Goal: Information Seeking & Learning: Learn about a topic

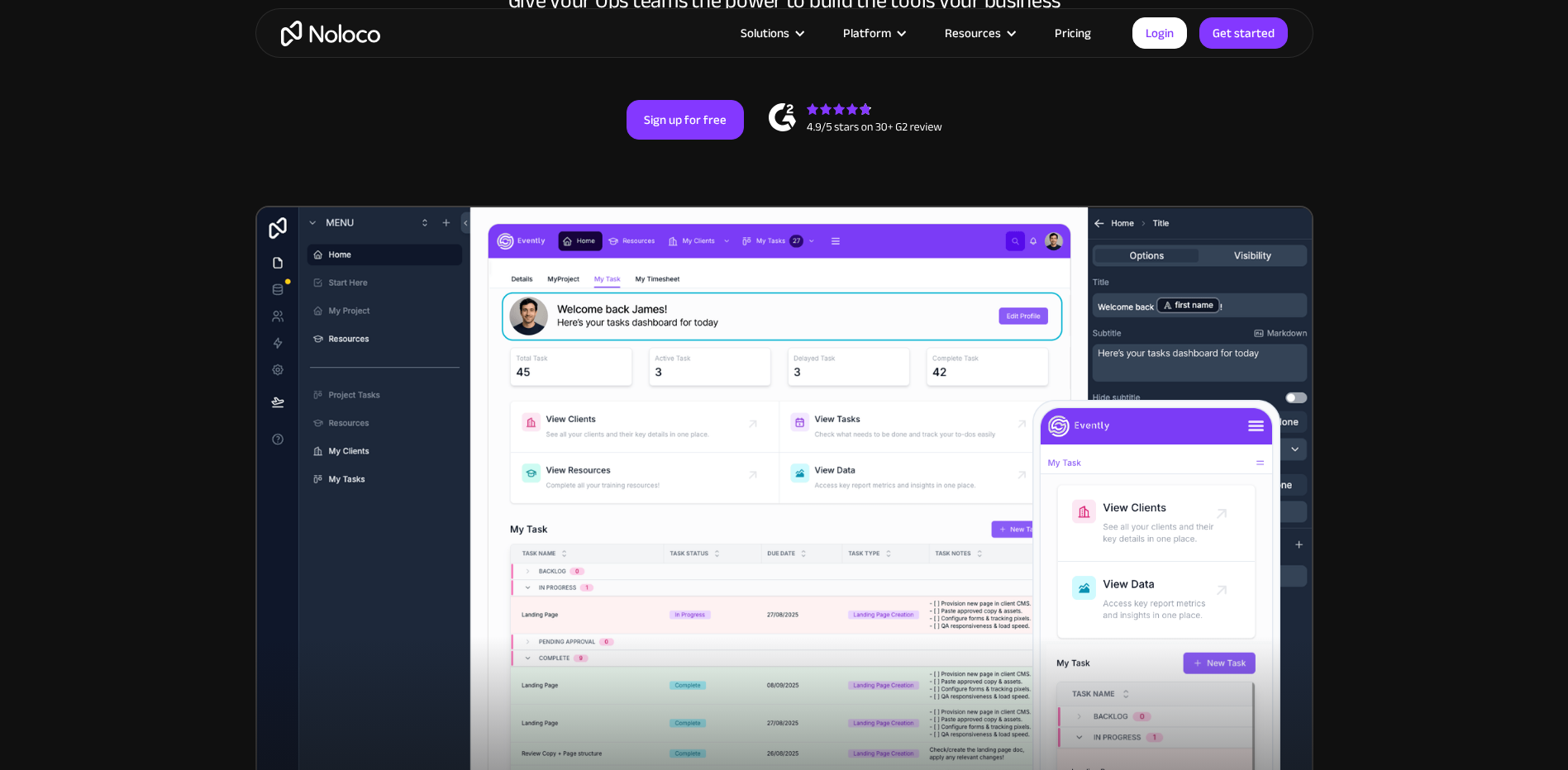
drag, startPoint x: 799, startPoint y: 235, endPoint x: 741, endPoint y: 197, distance: 69.3
click at [741, 197] on section "New: Connect Noloco to Stripe Custom No-Code Business Apps Platform Flexible Bu…" at bounding box center [784, 314] width 1568 height 1289
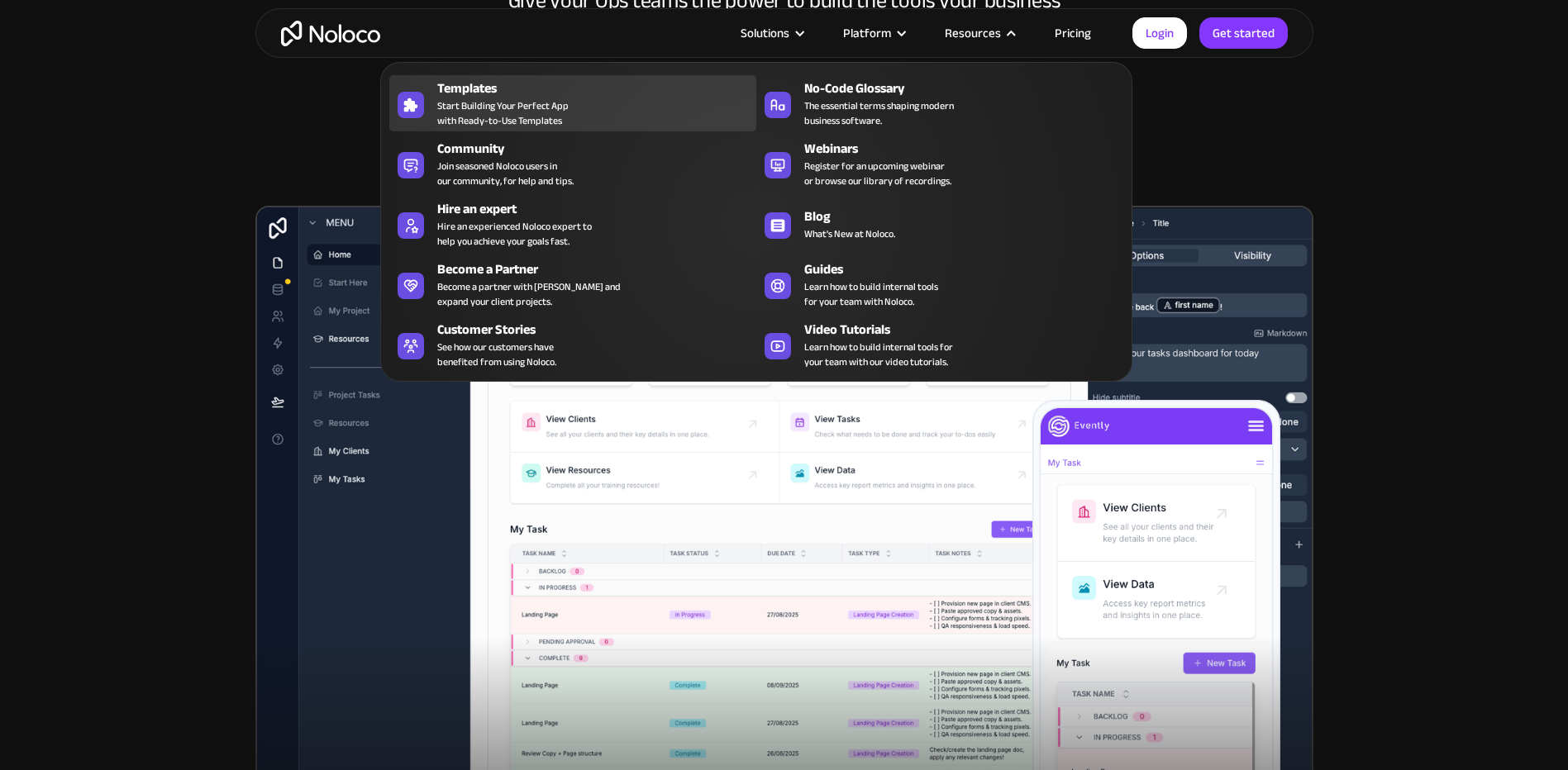
click at [568, 91] on div "Templates" at bounding box center [600, 89] width 326 height 20
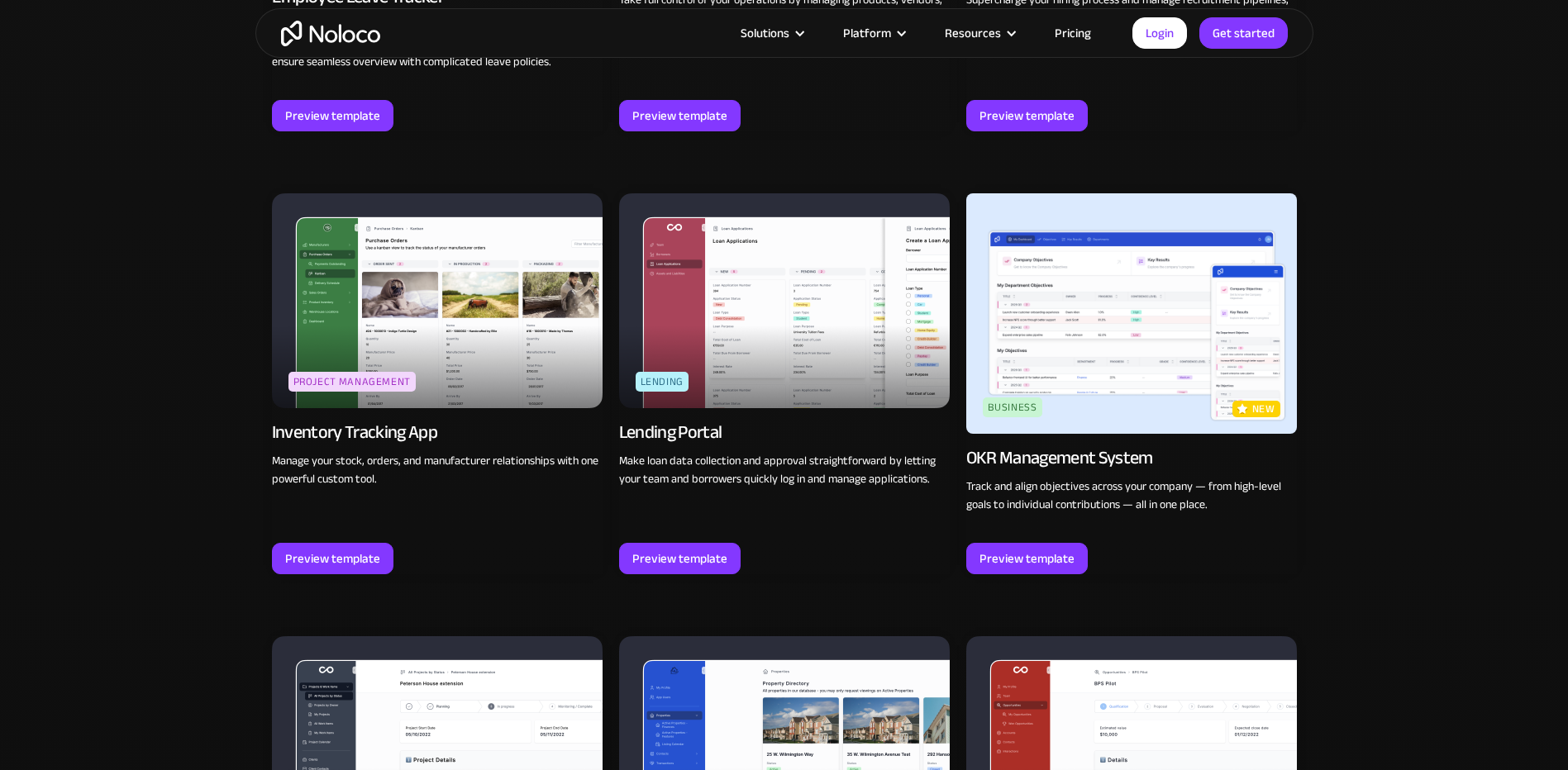
scroll to position [2479, 0]
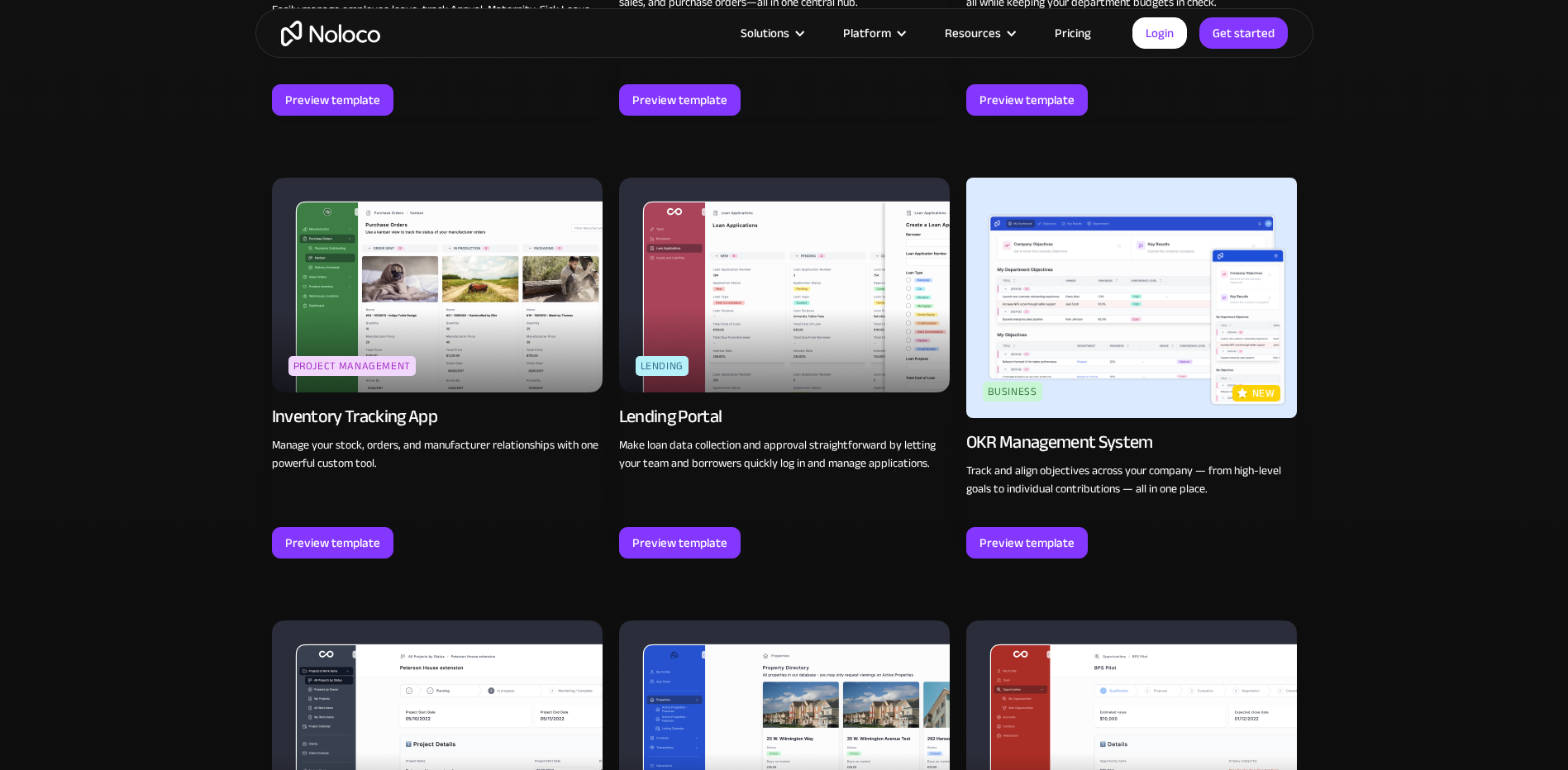
click at [523, 282] on img at bounding box center [437, 285] width 331 height 215
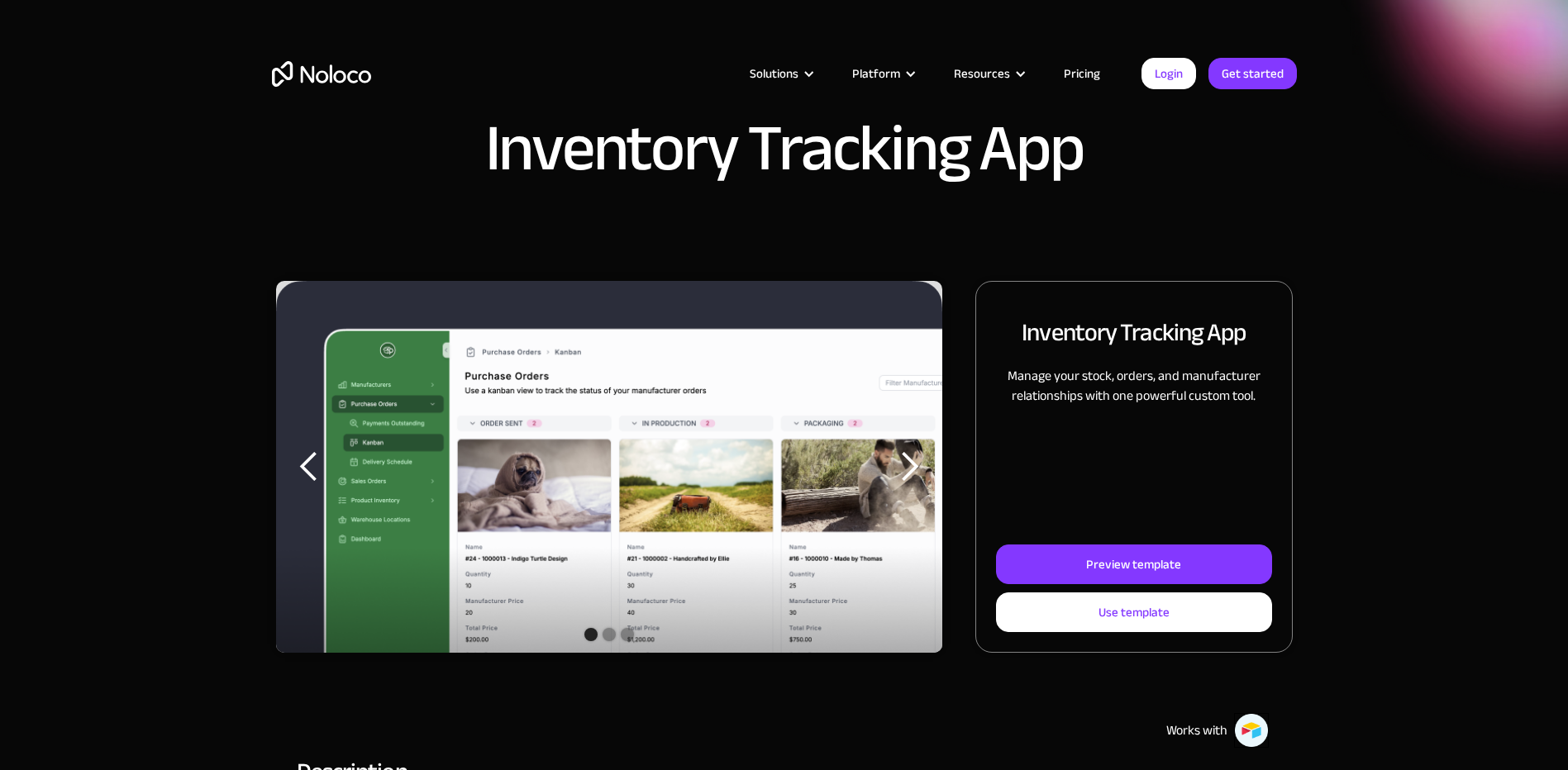
drag, startPoint x: 764, startPoint y: 275, endPoint x: 704, endPoint y: 306, distance: 67.5
click at [704, 306] on img "1 of 3" at bounding box center [609, 497] width 667 height 433
drag, startPoint x: 704, startPoint y: 306, endPoint x: 660, endPoint y: 316, distance: 45.1
click at [660, 316] on img "1 of 3" at bounding box center [609, 497] width 667 height 433
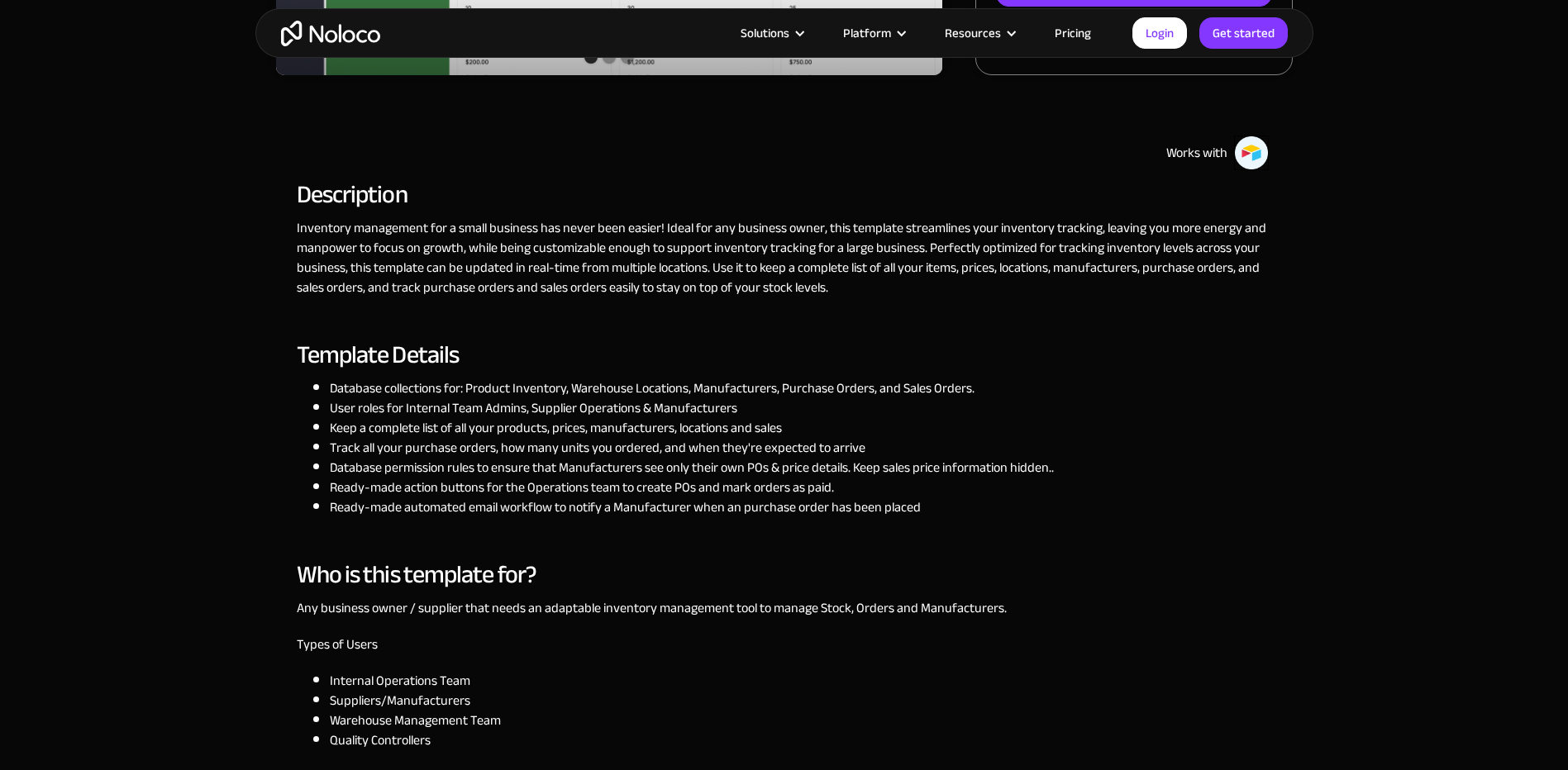
scroll to position [579, 0]
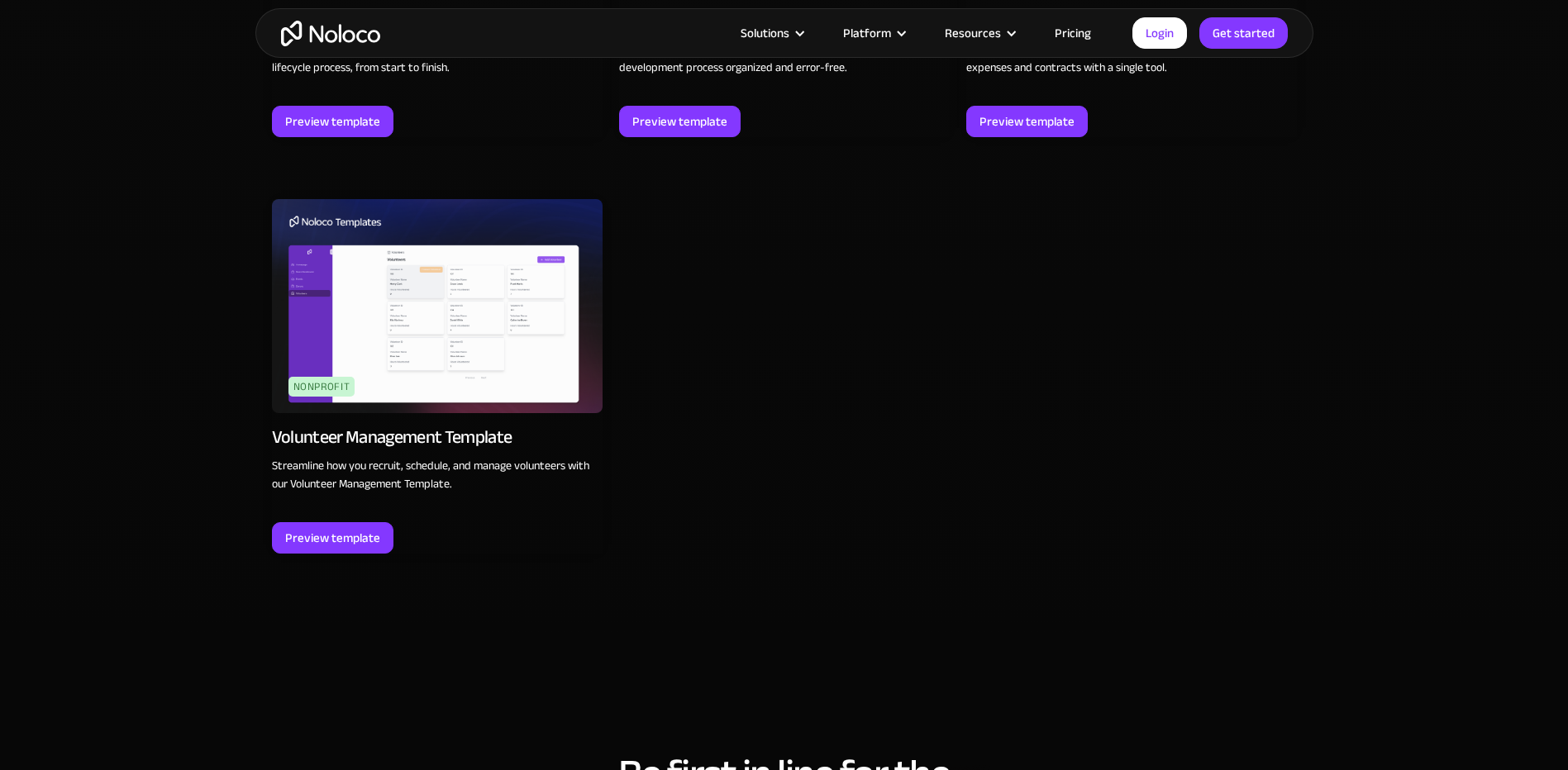
scroll to position [5206, 0]
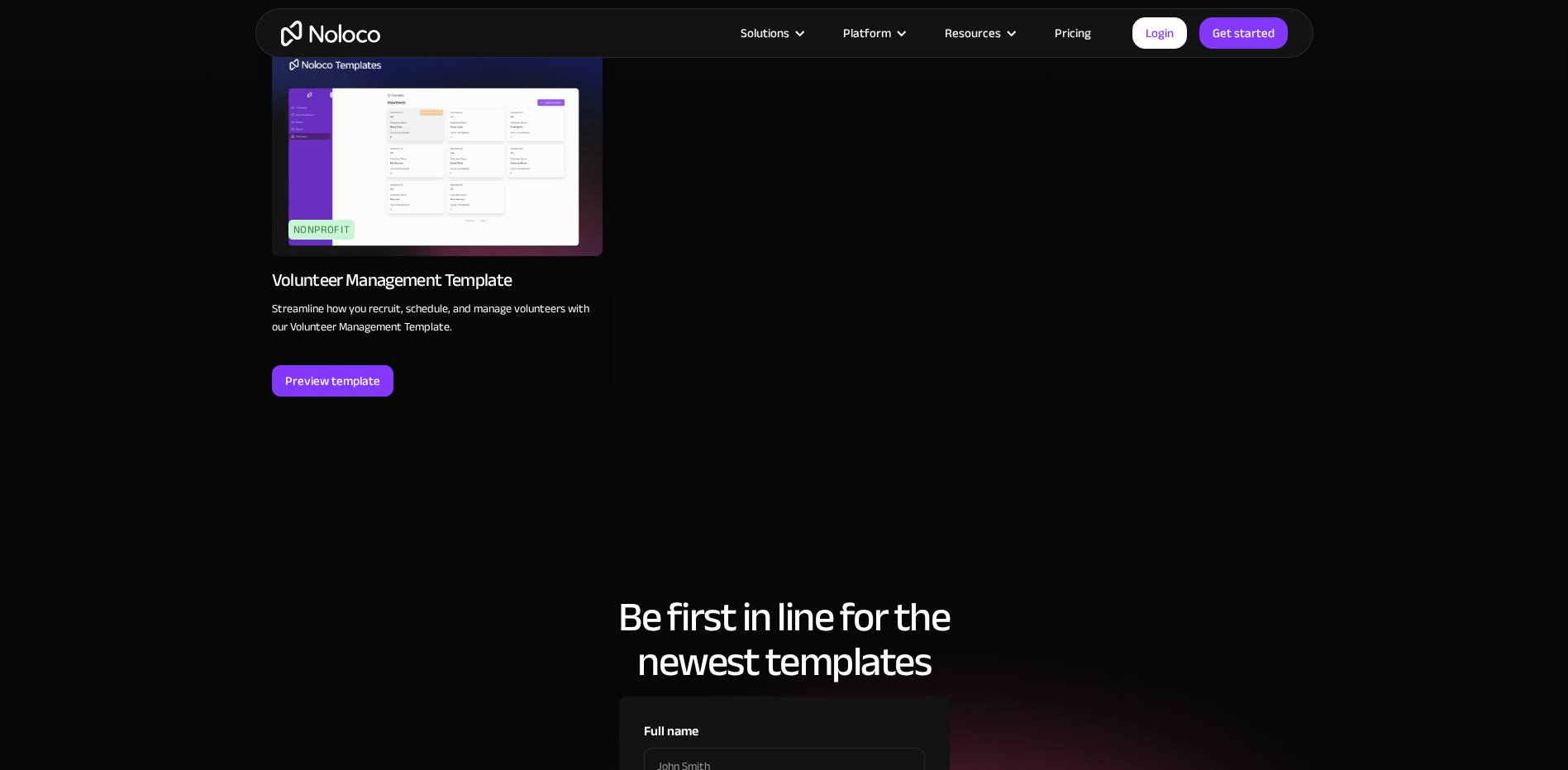
click at [1068, 22] on link "Pricing" at bounding box center [1073, 32] width 78 height 21
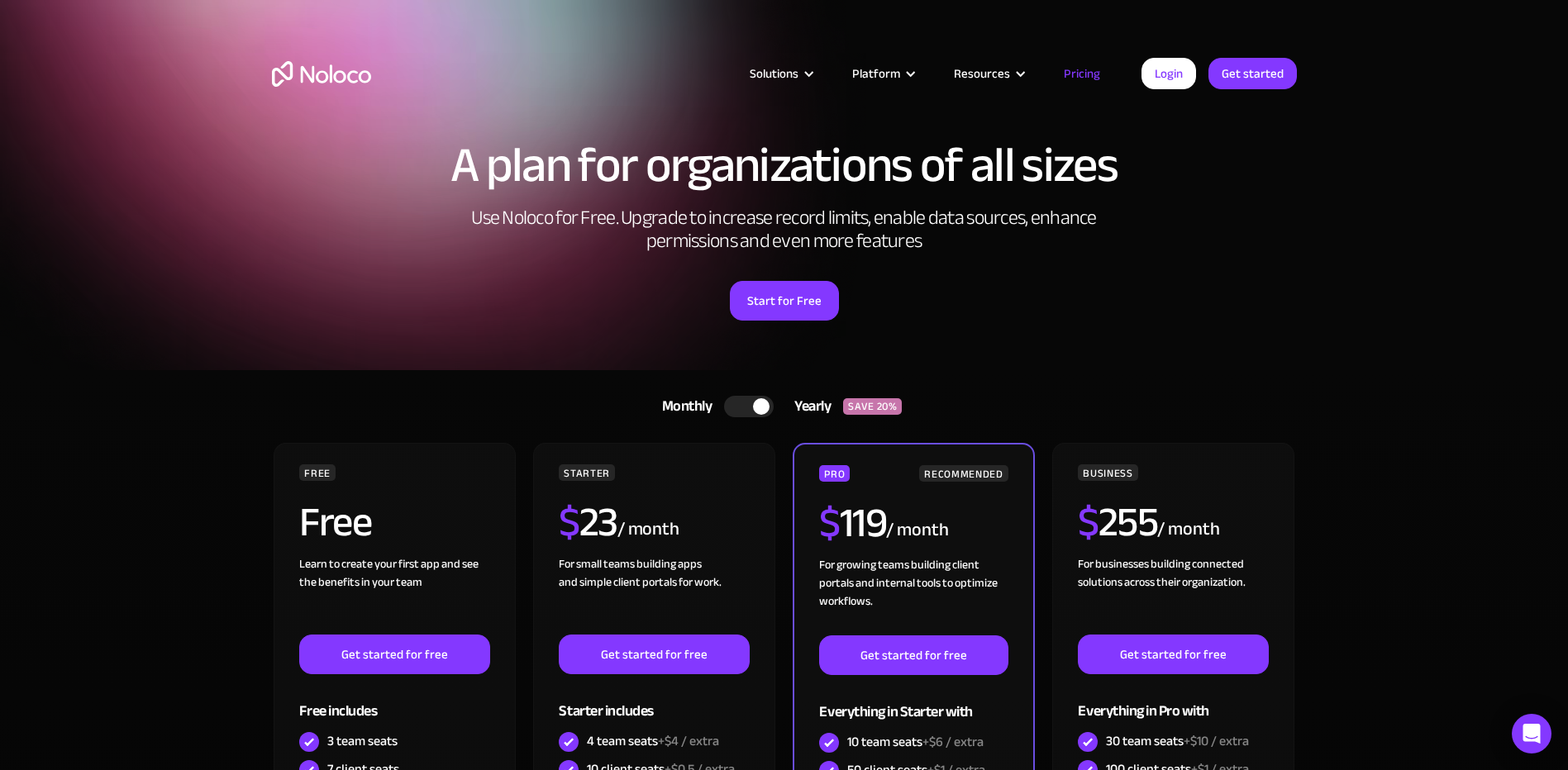
drag, startPoint x: 0, startPoint y: 0, endPoint x: 945, endPoint y: 330, distance: 1001.0
click at [945, 330] on div "A plan for organizations of all sizes Use Noloco for Free. Upgrade to increase …" at bounding box center [784, 246] width 1058 height 246
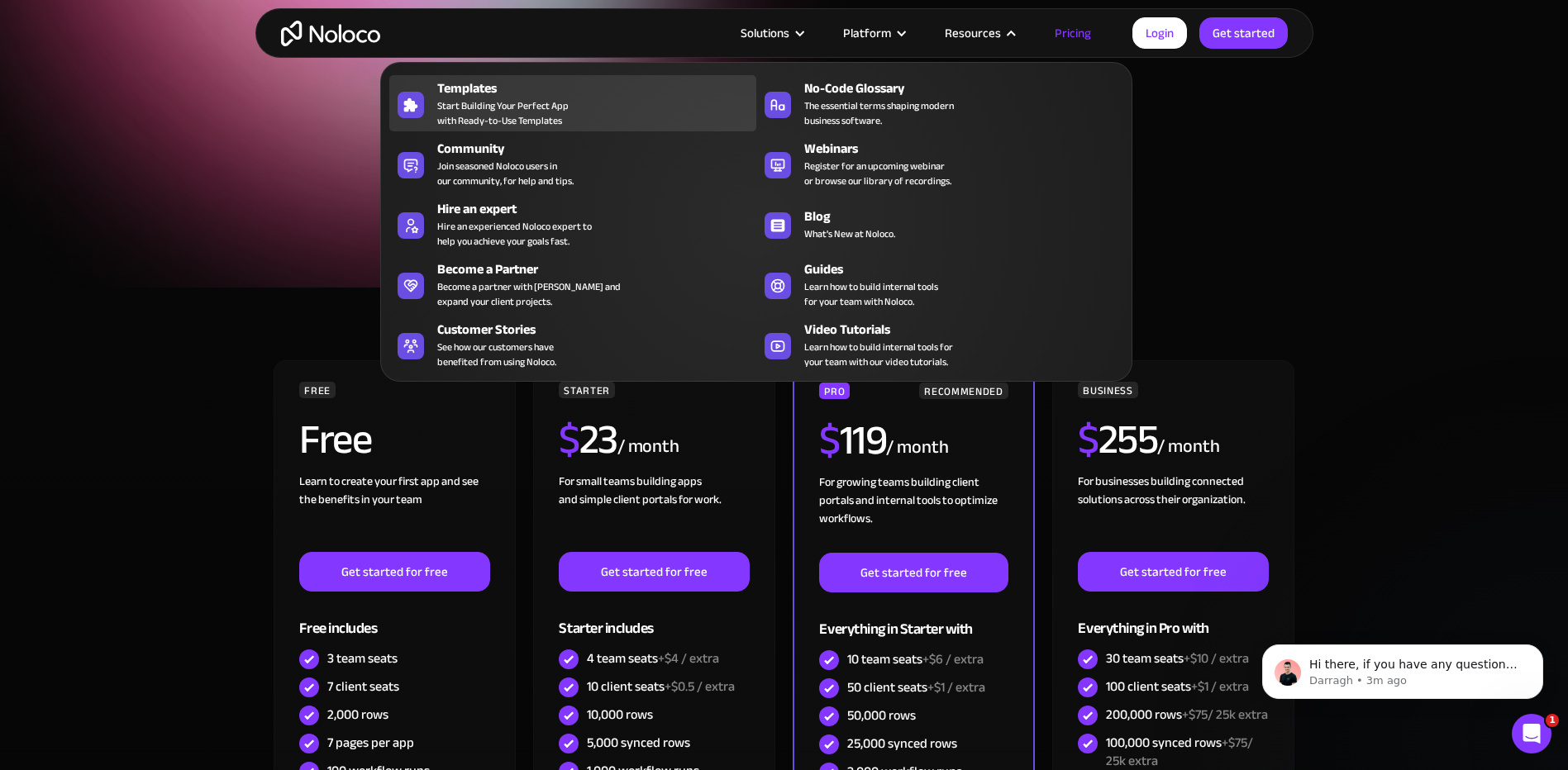
click at [572, 122] on div "Templates Start Building Your Perfect App with Ready-to-Use Templates" at bounding box center [592, 103] width 310 height 49
